Goal: Task Accomplishment & Management: Manage account settings

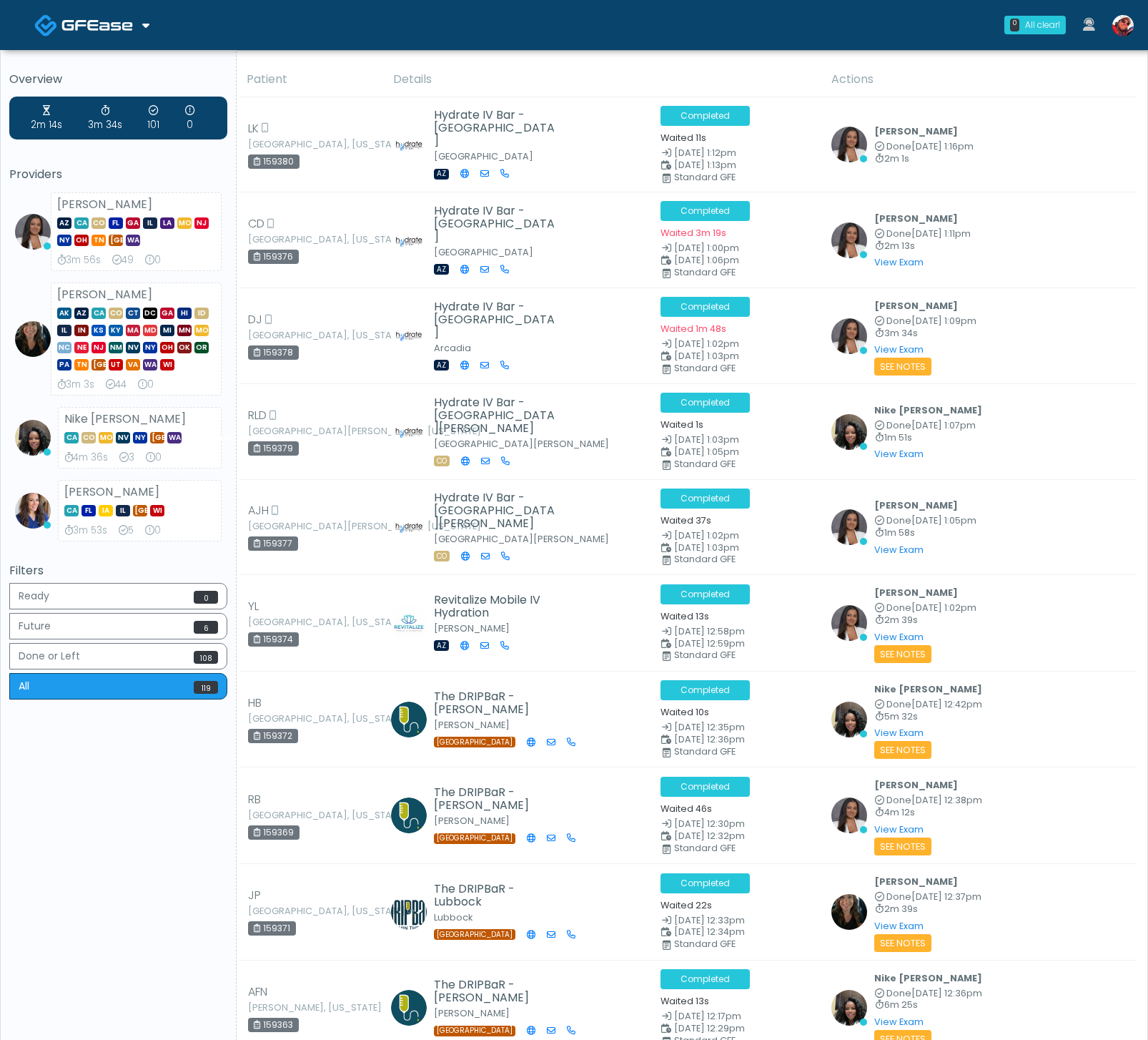
click at [1121, 21] on img at bounding box center [1123, 25] width 22 height 22
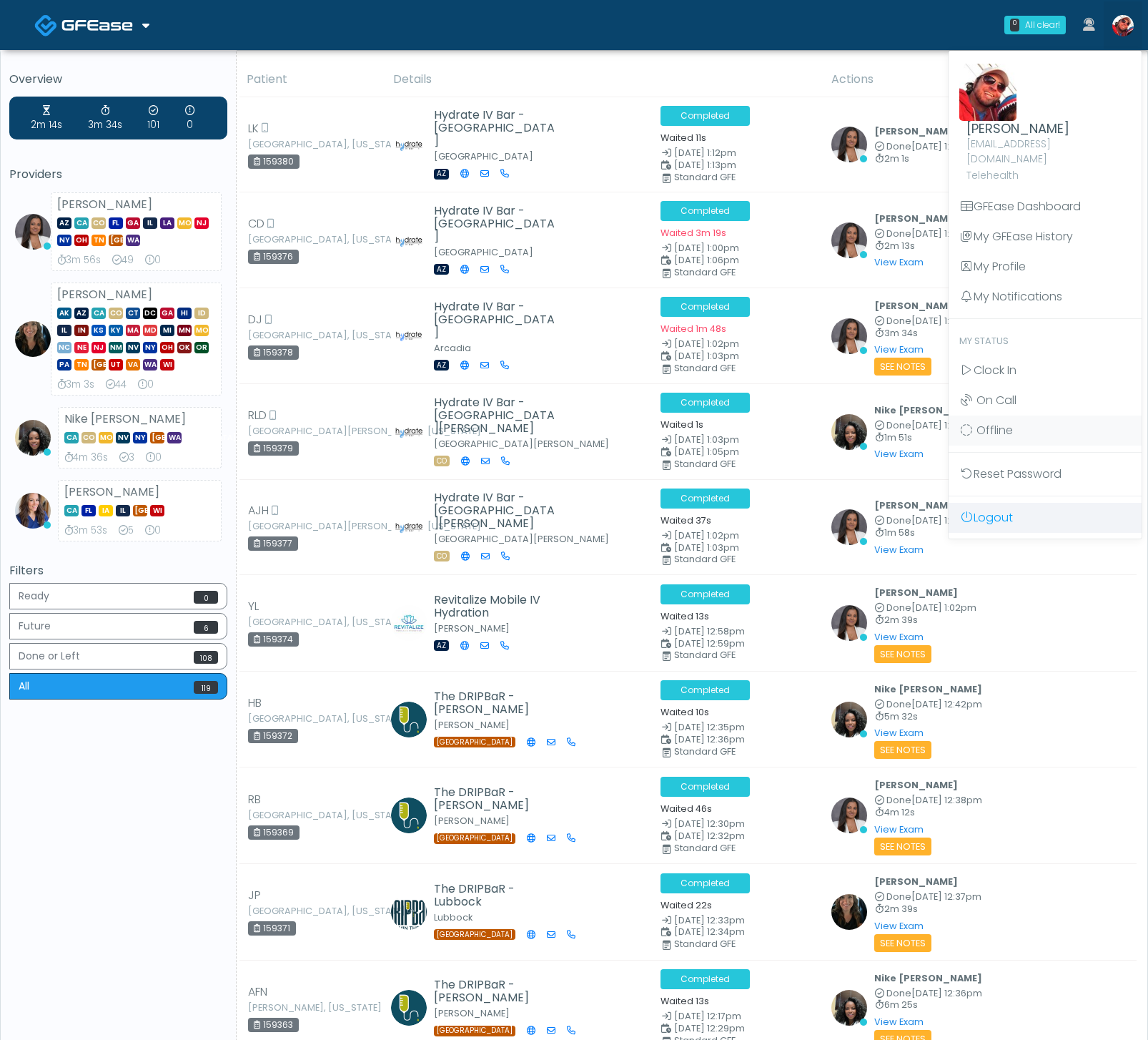
click at [1005, 502] on link "Logout" at bounding box center [1045, 517] width 193 height 30
